Goal: Find specific page/section: Find specific page/section

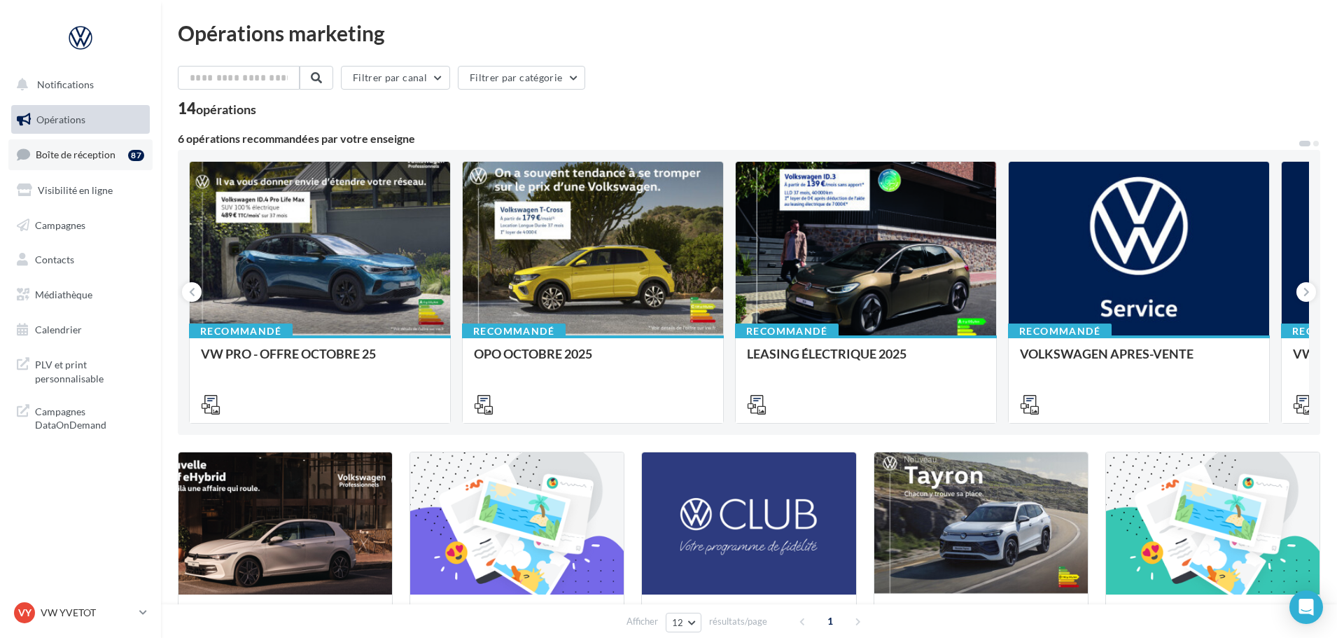
click at [77, 158] on span "Boîte de réception" at bounding box center [76, 154] width 80 height 12
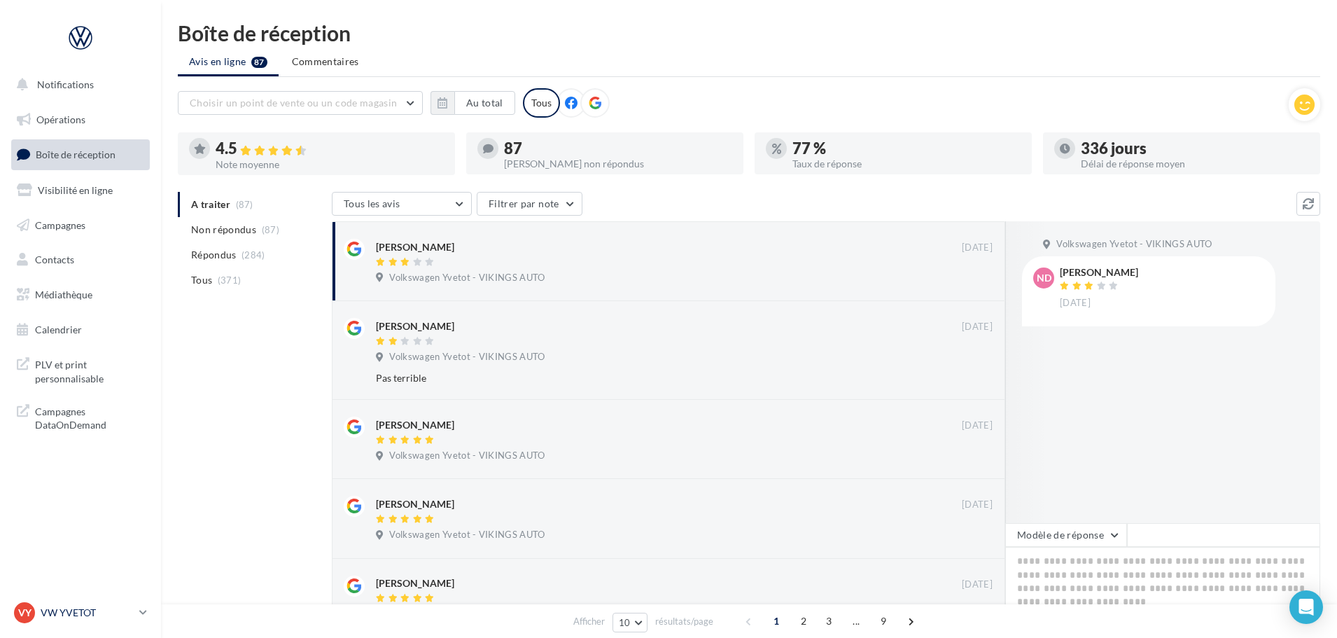
click at [67, 610] on p "VW YVETOT" at bounding box center [87, 613] width 93 height 14
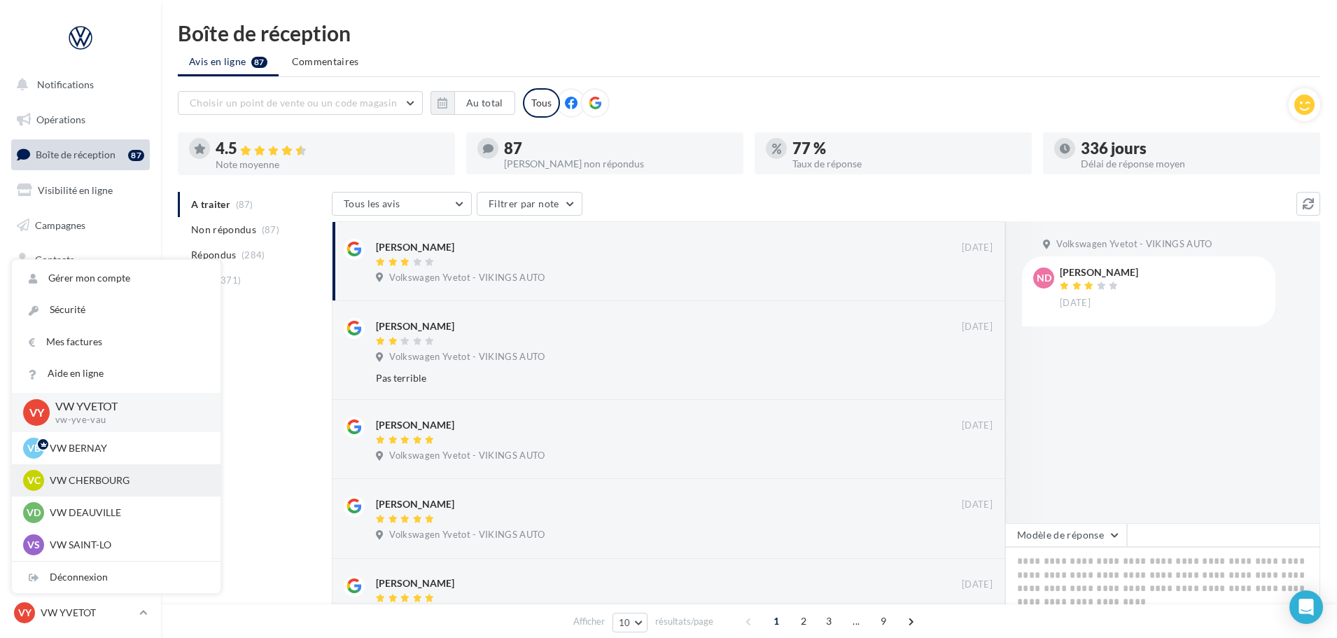
click at [90, 474] on p "VW CHERBOURG" at bounding box center [127, 480] width 154 height 14
